Goal: Information Seeking & Learning: Understand process/instructions

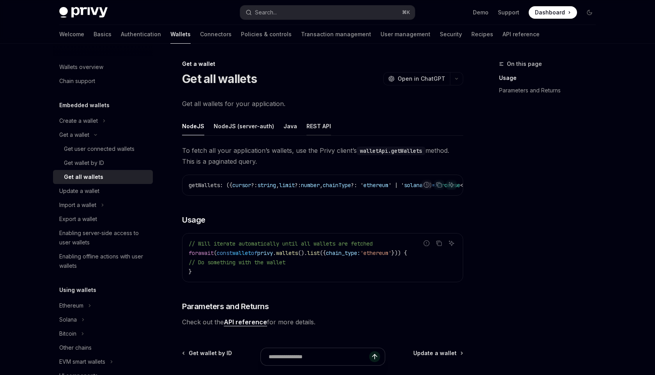
click at [308, 125] on button "REST API" at bounding box center [319, 126] width 25 height 18
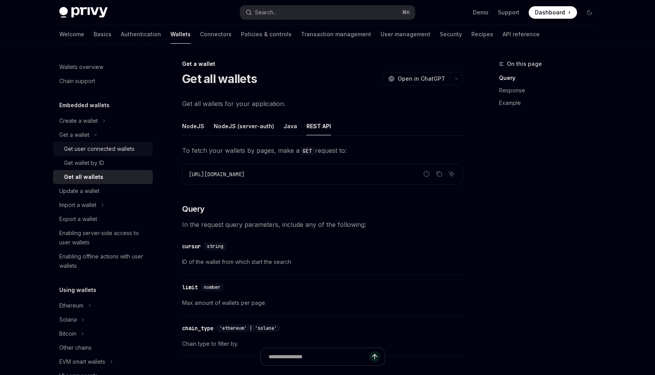
click at [117, 151] on div "Get user connected wallets" at bounding box center [99, 148] width 71 height 9
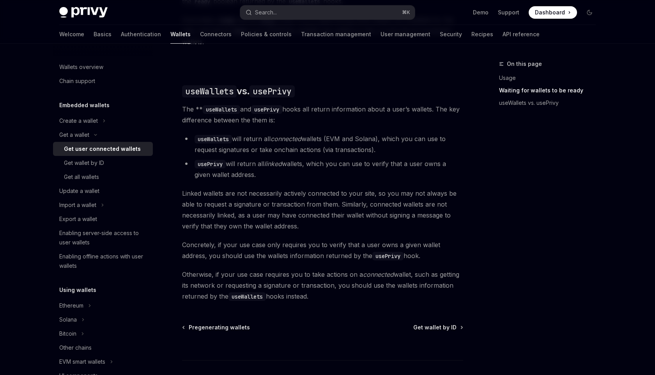
scroll to position [667, 0]
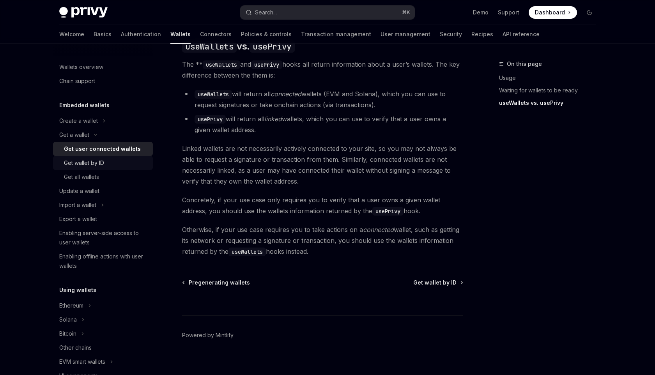
click at [96, 164] on div "Get wallet by ID" at bounding box center [84, 162] width 40 height 9
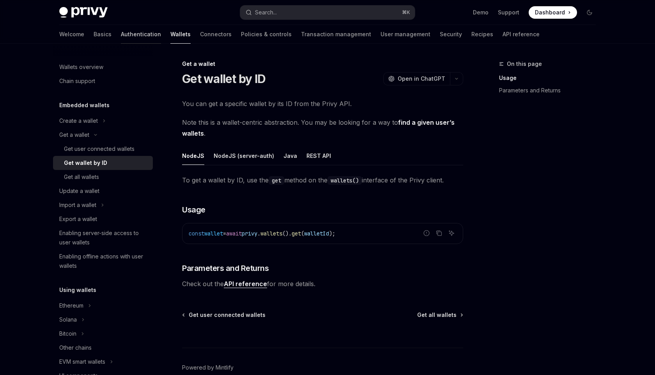
click at [121, 32] on link "Authentication" at bounding box center [141, 34] width 40 height 19
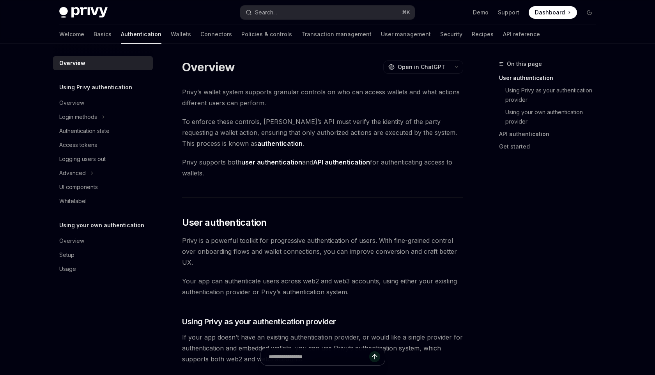
click at [154, 27] on div "Welcome Basics Authentication Wallets Connectors Policies & controls Transactio…" at bounding box center [299, 34] width 481 height 19
click at [171, 32] on link "Wallets" at bounding box center [181, 34] width 20 height 19
type textarea "*"
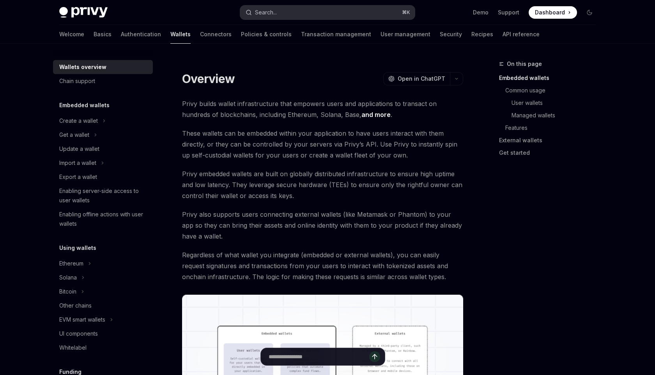
click at [292, 14] on button "Search... ⌘ K" at bounding box center [327, 12] width 175 height 14
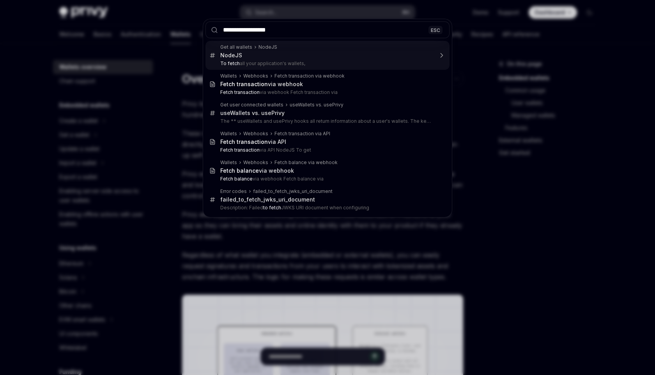
type input "**********"
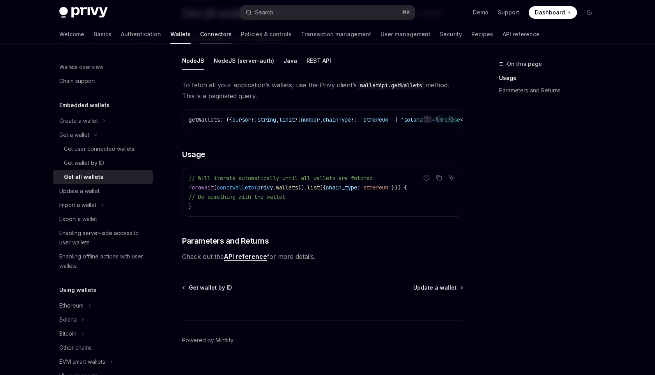
click at [200, 39] on link "Connectors" at bounding box center [216, 34] width 32 height 19
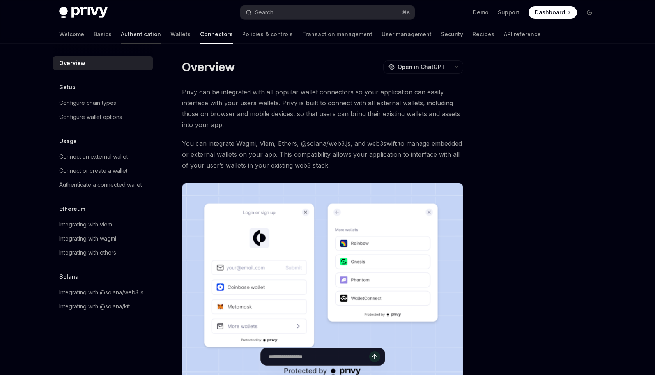
click at [121, 37] on link "Authentication" at bounding box center [141, 34] width 40 height 19
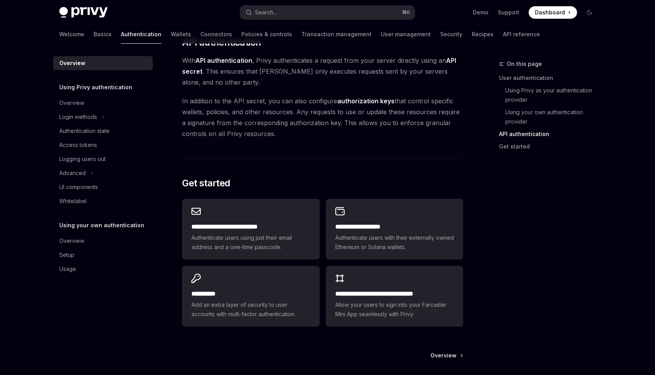
scroll to position [614, 0]
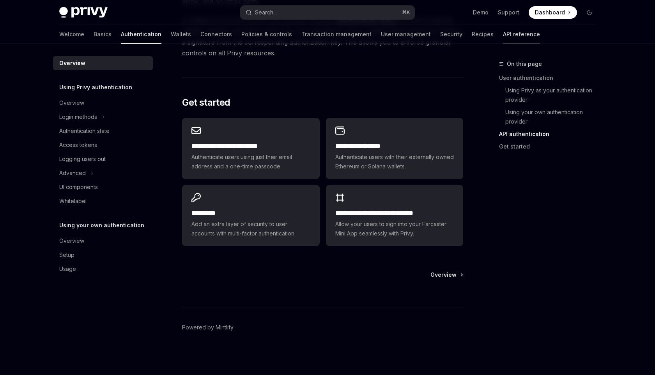
click at [503, 36] on link "API reference" at bounding box center [521, 34] width 37 height 19
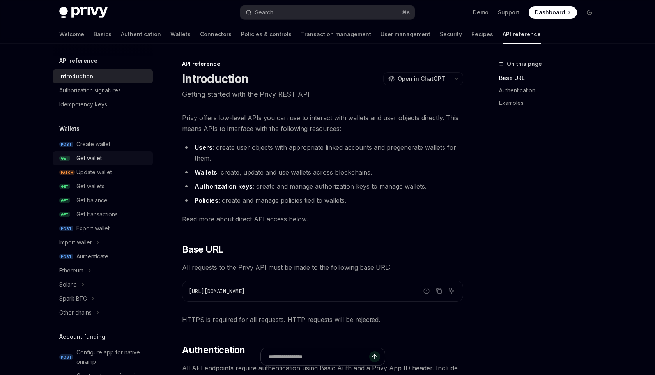
click at [94, 160] on div "Get wallet" at bounding box center [88, 158] width 25 height 9
type textarea "*"
